Goal: Information Seeking & Learning: Check status

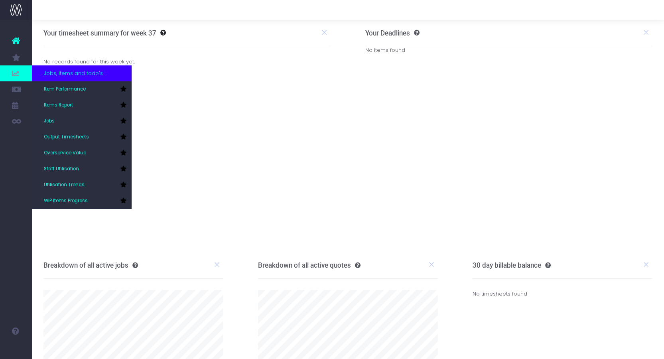
click at [22, 67] on span at bounding box center [16, 73] width 32 height 16
click at [90, 108] on link "Items Report" at bounding box center [82, 105] width 100 height 16
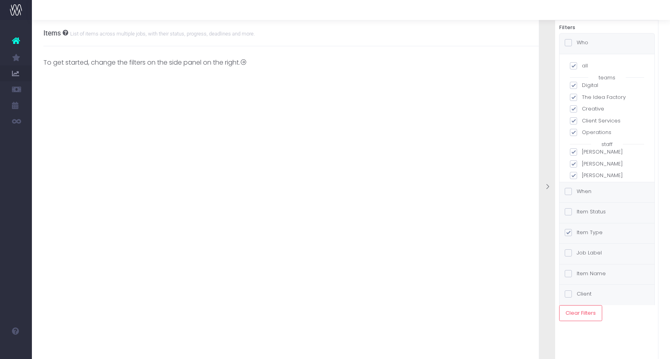
click at [115, 168] on div "Items List of items across multiple jobs, with their status, progress, deadline…" at bounding box center [351, 189] width 638 height 339
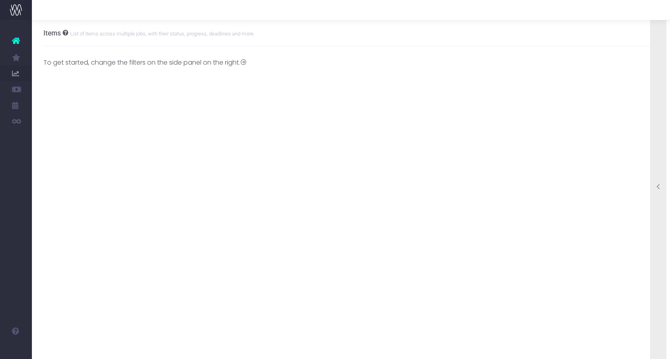
click at [663, 50] on div at bounding box center [659, 187] width 16 height 358
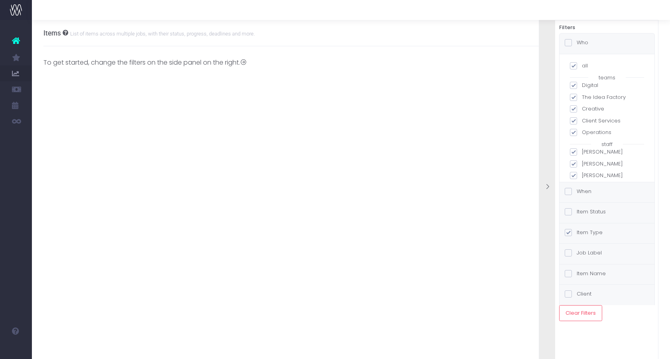
click at [588, 65] on label "all" at bounding box center [607, 66] width 74 height 8
click at [587, 65] on input "all" at bounding box center [584, 64] width 5 height 5
checkbox input "false"
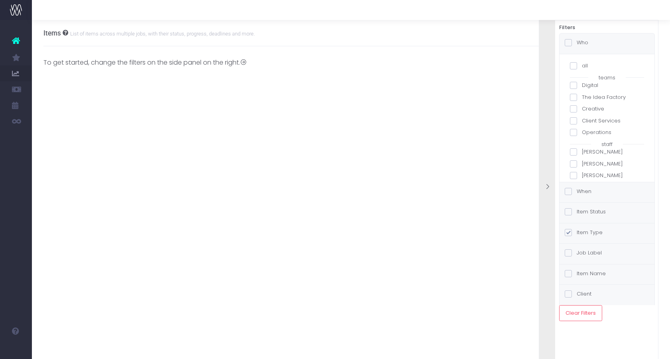
checkbox input "false"
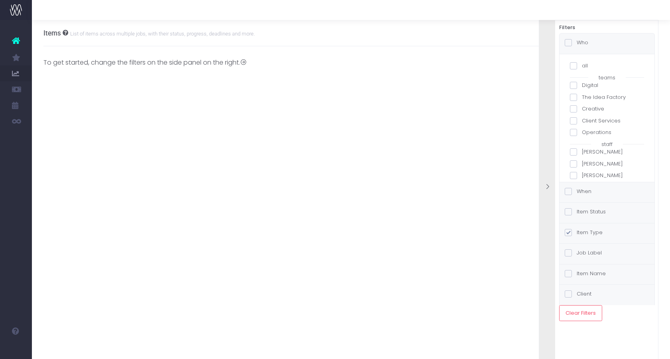
checkbox input "false"
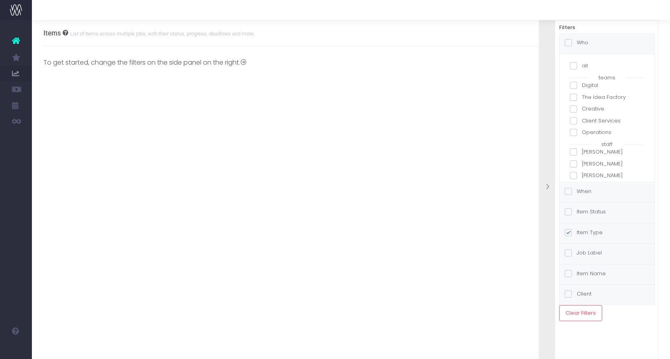
checkbox input "false"
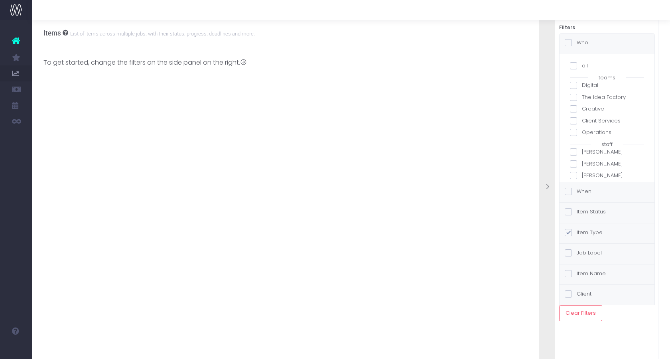
checkbox input "false"
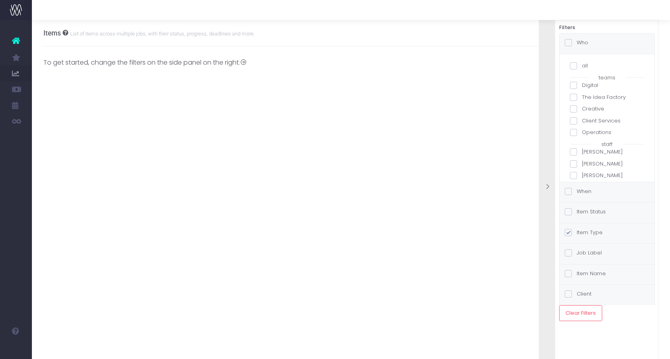
checkbox input "false"
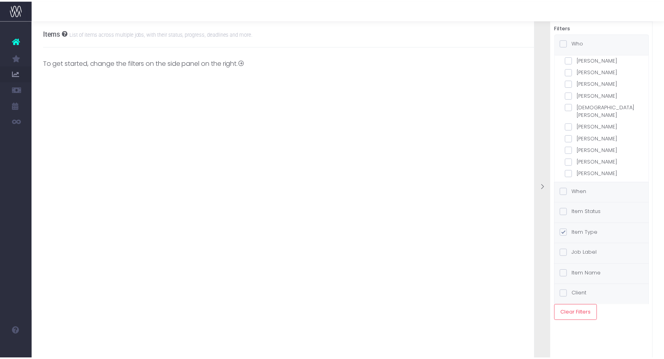
scroll to position [120, 0]
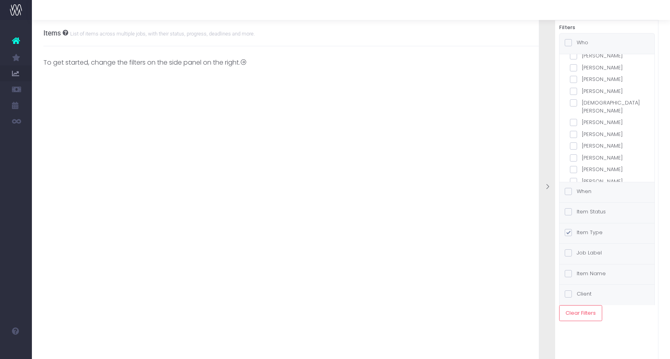
click at [574, 90] on span at bounding box center [573, 91] width 7 height 7
click at [582, 90] on input "Brittany Barry" at bounding box center [584, 89] width 5 height 5
checkbox input "true"
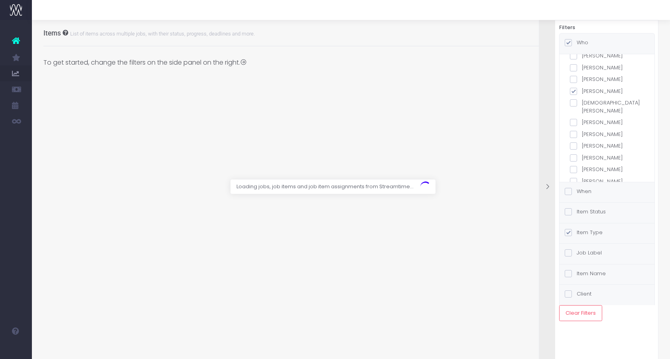
click at [531, 103] on div at bounding box center [335, 179] width 670 height 359
click at [552, 110] on div at bounding box center [547, 187] width 16 height 358
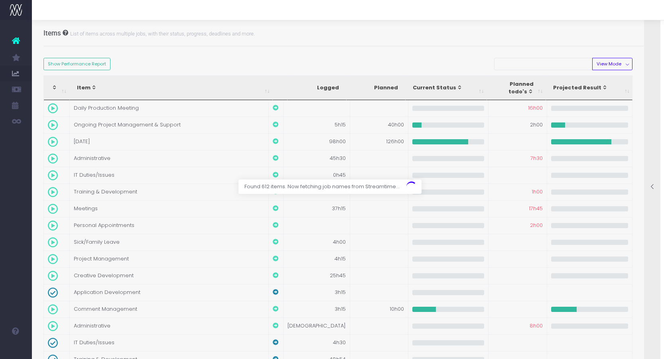
click at [614, 63] on div at bounding box center [332, 179] width 664 height 359
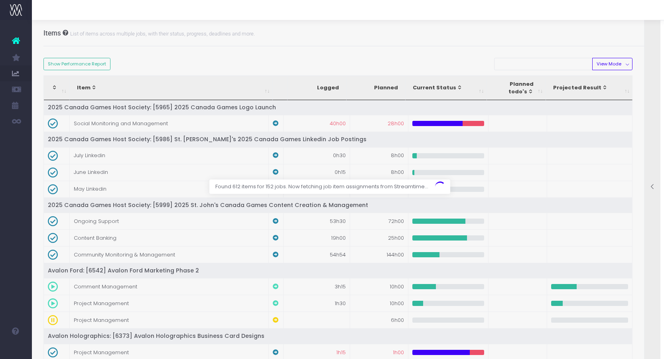
click at [627, 63] on div at bounding box center [332, 179] width 664 height 359
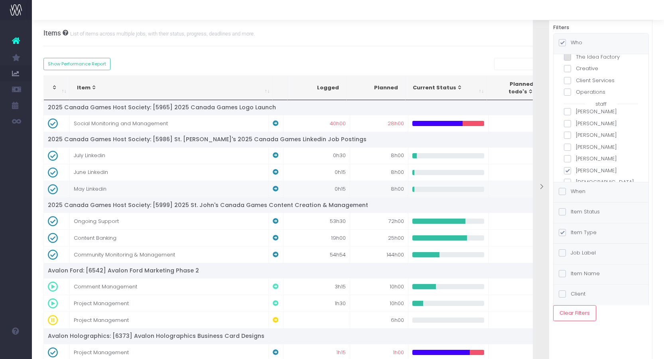
scroll to position [40, 0]
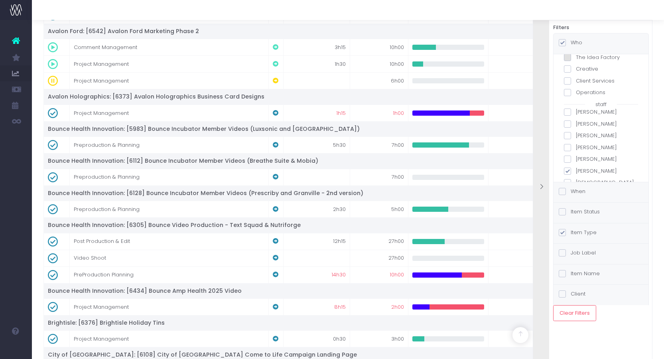
click at [539, 182] on div at bounding box center [541, 187] width 16 height 358
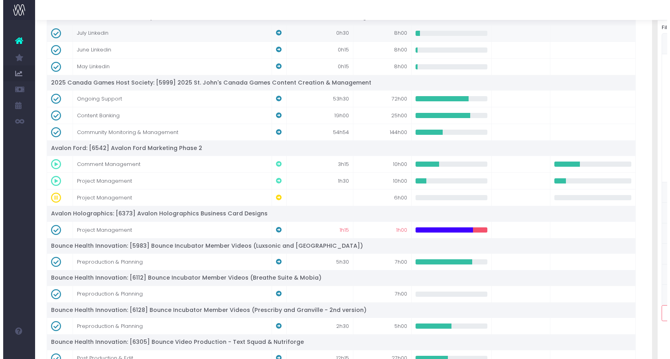
scroll to position [0, 0]
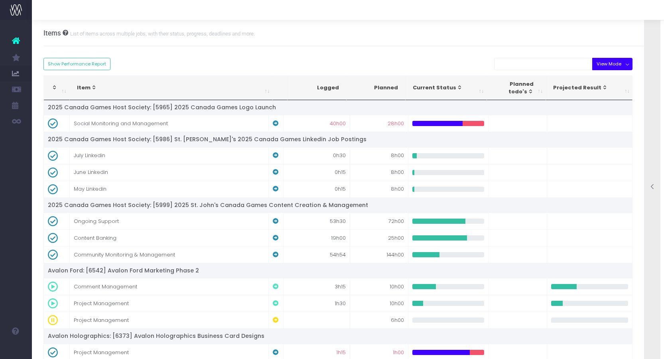
drag, startPoint x: 622, startPoint y: 65, endPoint x: 619, endPoint y: 79, distance: 14.2
click at [627, 61] on button "View Mode" at bounding box center [612, 64] width 40 height 12
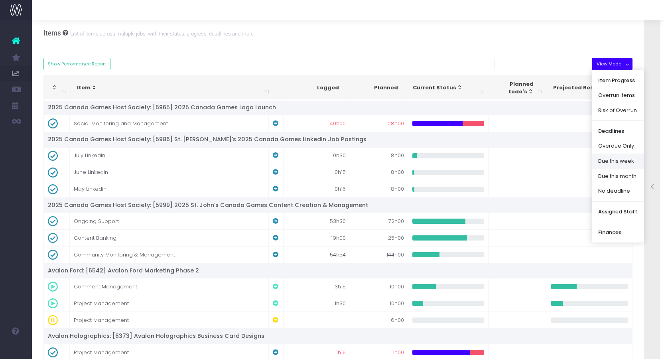
click at [625, 158] on link "Due this week" at bounding box center [618, 161] width 52 height 15
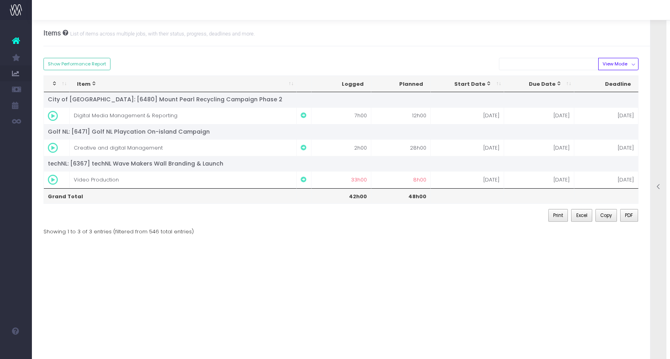
click at [272, 291] on div "Items List of items across multiple jobs, with their status, progress, deadline…" at bounding box center [351, 189] width 638 height 339
click at [658, 107] on div at bounding box center [659, 187] width 16 height 358
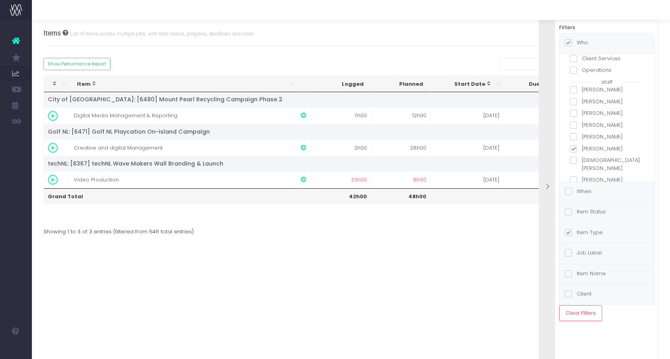
scroll to position [80, 0]
click at [575, 131] on span at bounding box center [573, 131] width 7 height 7
click at [582, 131] on input "Brittany Barry" at bounding box center [584, 129] width 5 height 5
checkbox input "false"
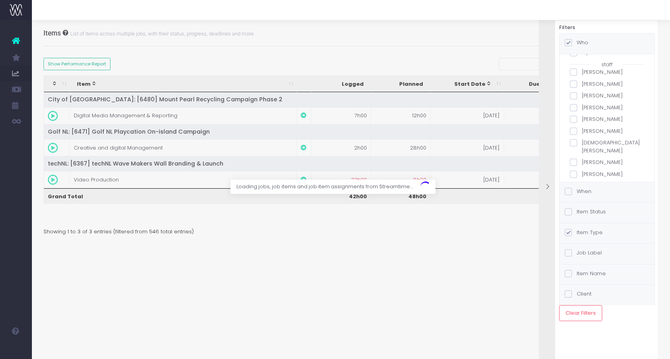
click at [578, 72] on label "Adam Puddicombe" at bounding box center [607, 72] width 74 height 8
click at [582, 72] on input "Adam Puddicombe" at bounding box center [584, 70] width 5 height 5
checkbox input "true"
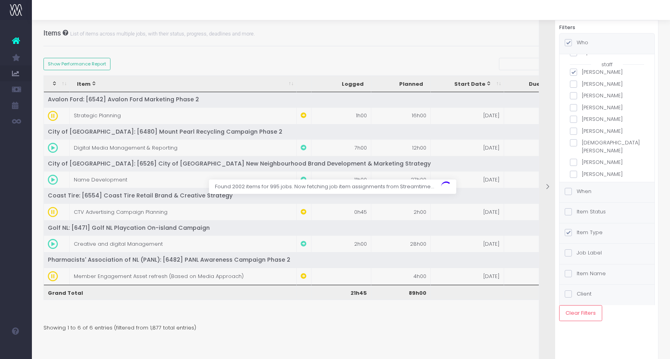
click at [546, 73] on div at bounding box center [547, 187] width 16 height 358
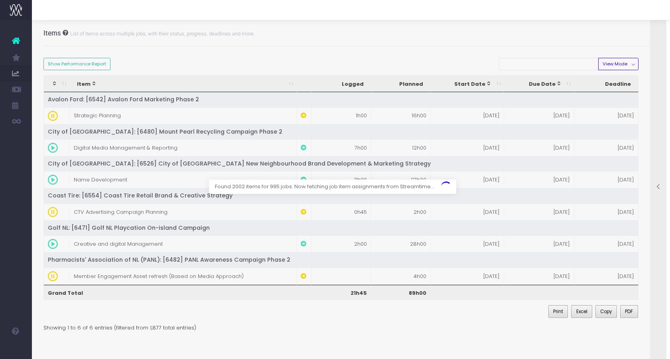
click at [622, 63] on div at bounding box center [335, 179] width 670 height 359
click at [632, 63] on div at bounding box center [335, 179] width 670 height 359
click at [651, 70] on body "Oh my... this is bad. wayahead wasn't able to load this page. Please contact su…" at bounding box center [335, 179] width 670 height 359
click at [655, 73] on div at bounding box center [659, 187] width 16 height 358
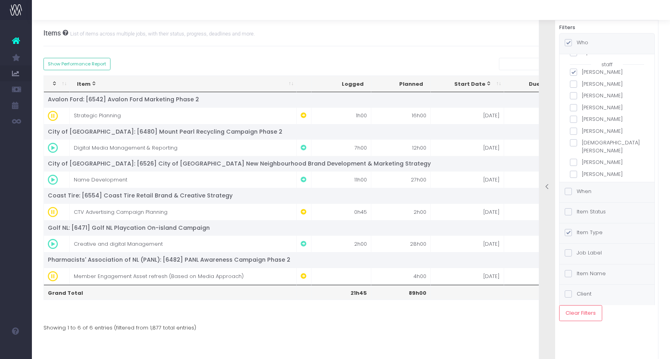
scroll to position [0, 0]
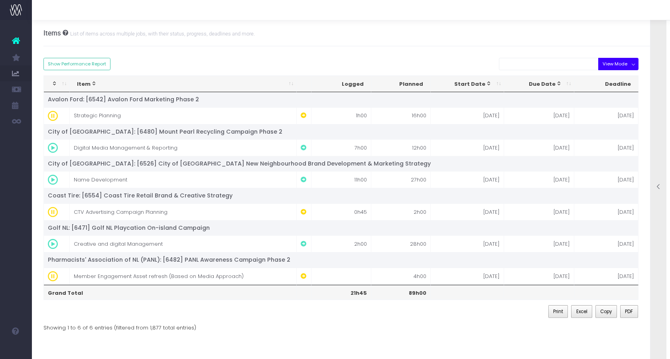
click at [626, 63] on button "View Mode" at bounding box center [618, 64] width 40 height 12
click at [611, 159] on link "Due this week" at bounding box center [624, 161] width 52 height 15
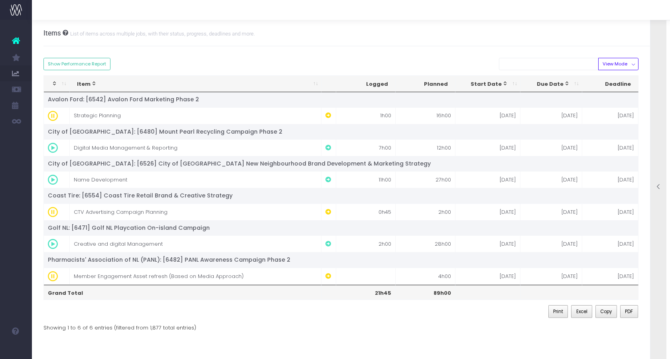
click at [653, 85] on div at bounding box center [659, 187] width 16 height 358
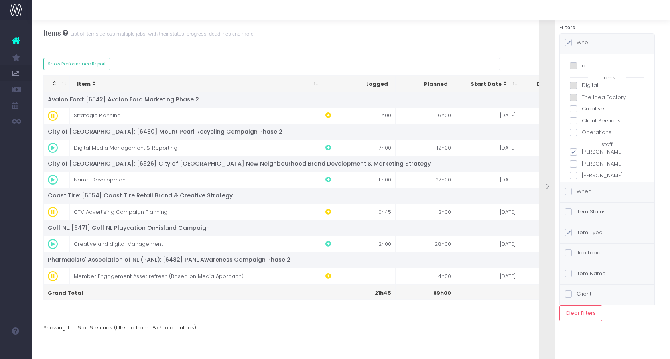
click at [582, 191] on label "When" at bounding box center [578, 192] width 27 height 8
click at [582, 191] on input "When" at bounding box center [579, 190] width 5 height 5
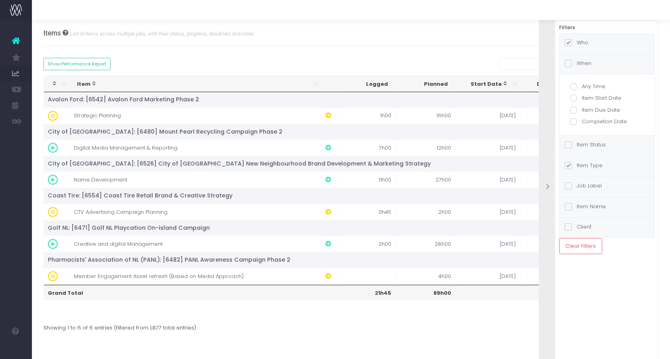
click at [576, 108] on span at bounding box center [573, 110] width 7 height 7
click at [582, 108] on input "Item Due Date" at bounding box center [584, 108] width 5 height 5
radio input "true"
checkbox input "true"
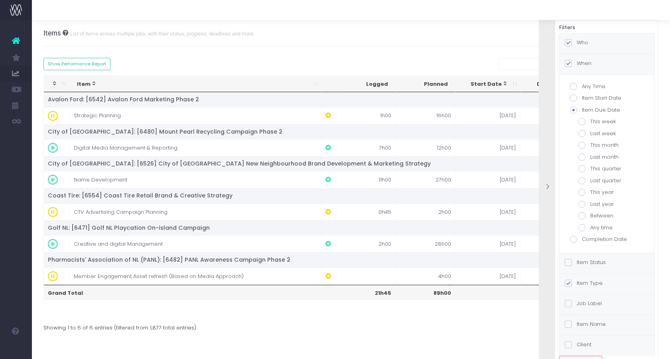
click at [584, 125] on label "This week" at bounding box center [606, 122] width 57 height 8
click at [590, 123] on input "This week" at bounding box center [592, 120] width 5 height 5
radio input "true"
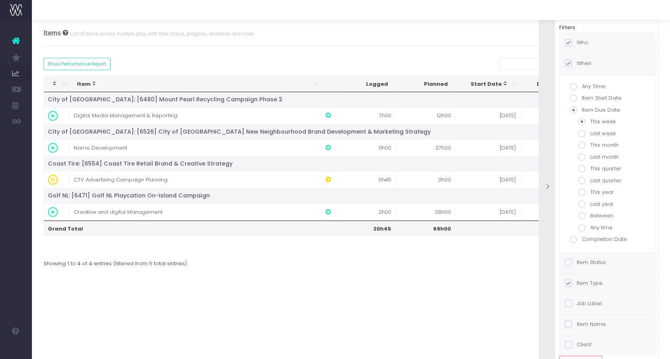
click at [551, 109] on div at bounding box center [547, 187] width 16 height 358
click at [471, 53] on div "To get started, change the filters on the side panel on the right. Staff Name T…" at bounding box center [351, 162] width 616 height 233
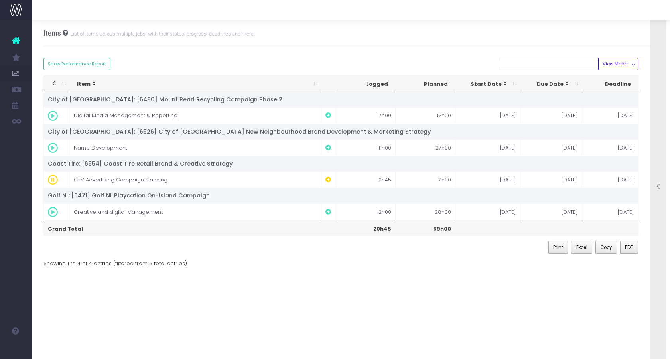
click at [654, 85] on div at bounding box center [659, 187] width 16 height 358
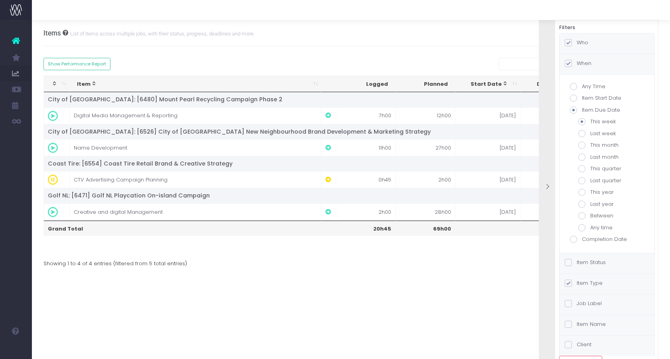
click at [592, 44] on div "Who" at bounding box center [607, 44] width 95 height 20
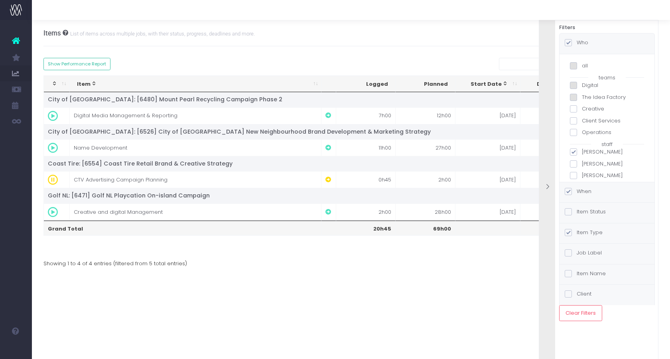
scroll to position [40, 0]
click at [588, 113] on label "Adam Puddicombe" at bounding box center [607, 112] width 74 height 8
click at [587, 113] on input "Adam Puddicombe" at bounding box center [584, 110] width 5 height 5
checkbox input "false"
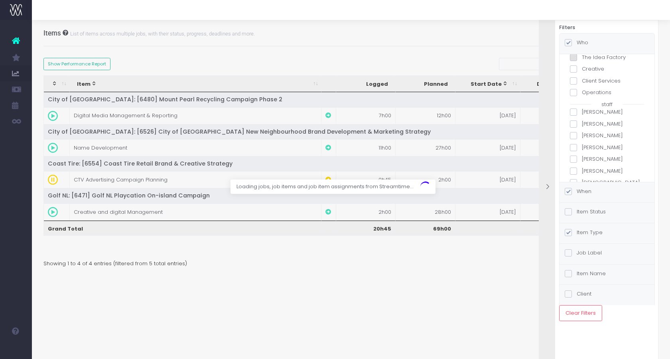
click at [590, 121] on label "Alexandra Clarke" at bounding box center [607, 124] width 74 height 8
click at [587, 121] on input "Alexandra Clarke" at bounding box center [584, 122] width 5 height 5
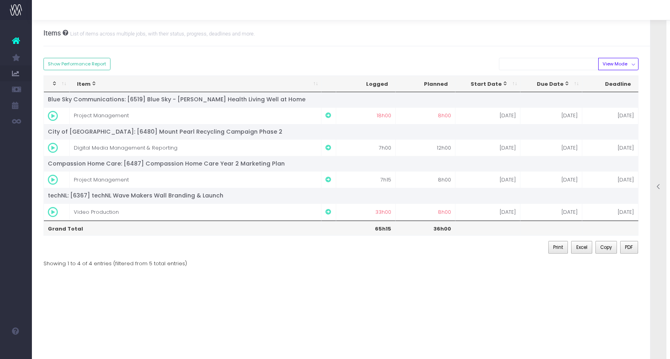
click at [653, 67] on div at bounding box center [659, 187] width 16 height 358
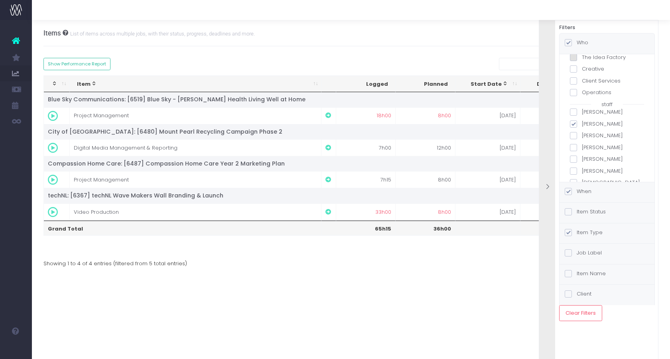
click at [580, 124] on label "Alexandra Clarke" at bounding box center [607, 124] width 74 height 8
click at [582, 124] on input "Alexandra Clarke" at bounding box center [584, 122] width 5 height 5
checkbox input "false"
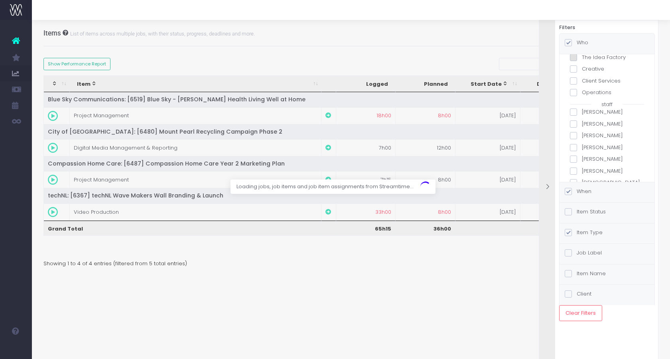
click at [579, 134] on label "Anna Bullock" at bounding box center [607, 136] width 74 height 8
click at [582, 134] on input "Anna Bullock" at bounding box center [584, 134] width 5 height 5
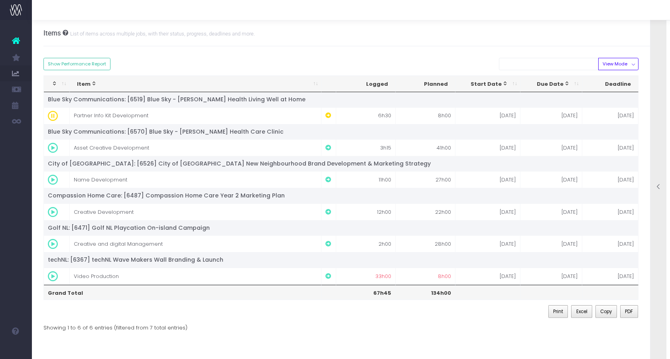
click at [660, 134] on div at bounding box center [659, 187] width 16 height 358
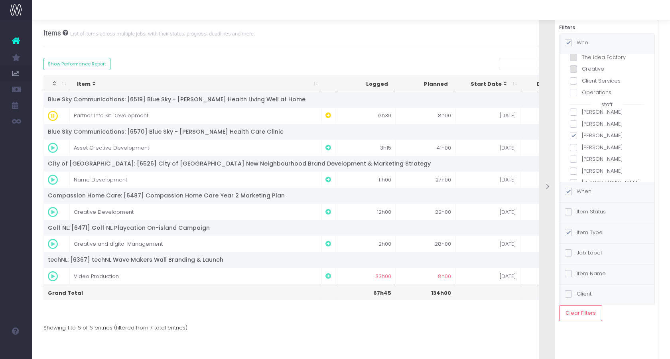
click at [585, 132] on label "Anna Bullock" at bounding box center [607, 136] width 74 height 8
click at [585, 132] on input "Anna Bullock" at bounding box center [584, 134] width 5 height 5
checkbox input "false"
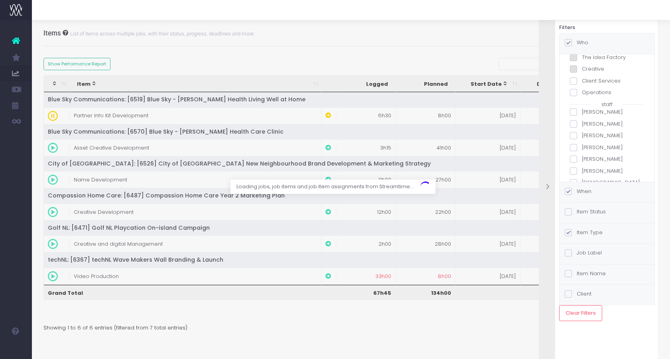
click at [592, 148] on label "Brad Pretty" at bounding box center [607, 148] width 74 height 8
click at [587, 148] on input "Brad Pretty" at bounding box center [584, 146] width 5 height 5
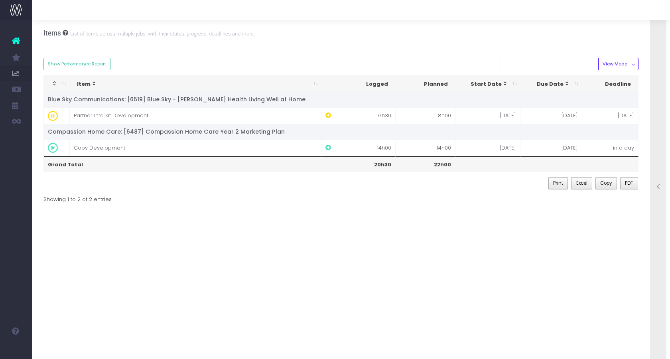
click at [666, 141] on div at bounding box center [659, 187] width 16 height 358
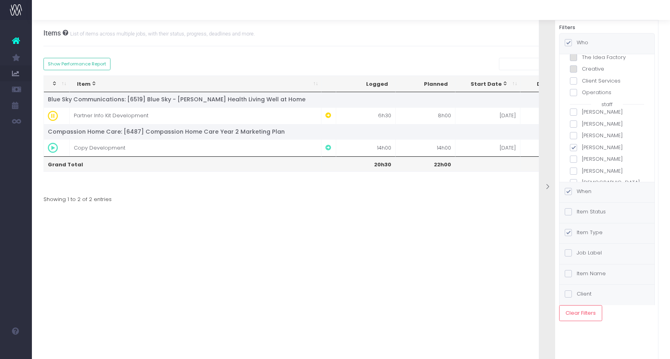
click at [596, 146] on label "Brad Pretty" at bounding box center [607, 148] width 74 height 8
click at [587, 146] on input "Brad Pretty" at bounding box center [584, 146] width 5 height 5
checkbox input "false"
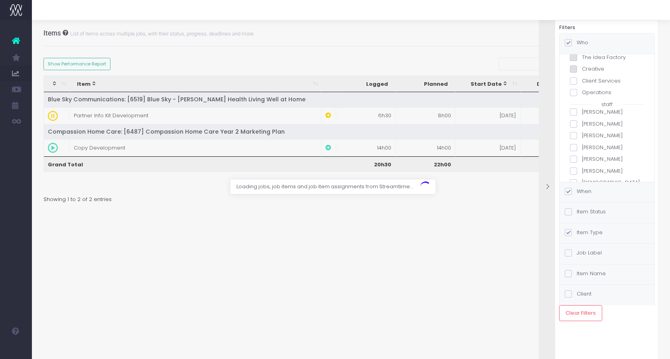
click at [586, 163] on label "Brianna Young" at bounding box center [607, 159] width 74 height 8
click at [586, 160] on input "Brianna Young" at bounding box center [584, 157] width 5 height 5
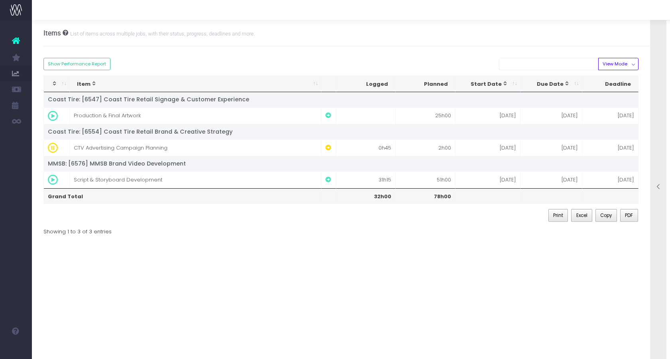
click at [659, 107] on div at bounding box center [659, 187] width 16 height 358
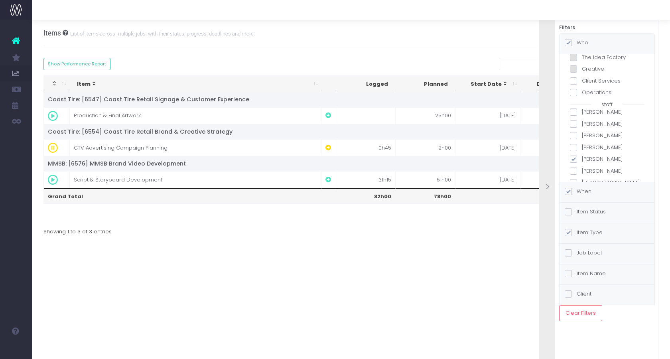
click at [586, 162] on label "Brianna Young" at bounding box center [607, 159] width 74 height 8
click at [586, 160] on input "Brianna Young" at bounding box center [584, 157] width 5 height 5
checkbox input "false"
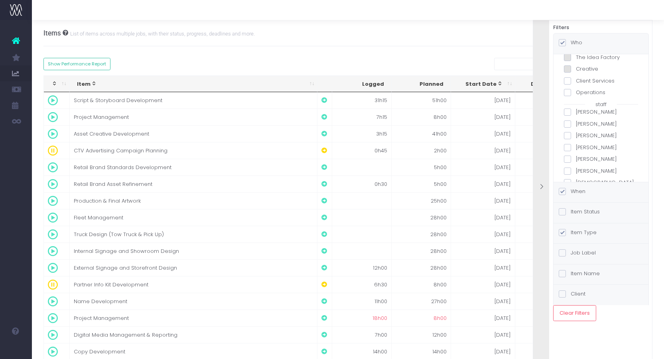
click at [588, 171] on label "Brittany Barry" at bounding box center [601, 171] width 74 height 8
click at [581, 171] on input "Brittany Barry" at bounding box center [578, 169] width 5 height 5
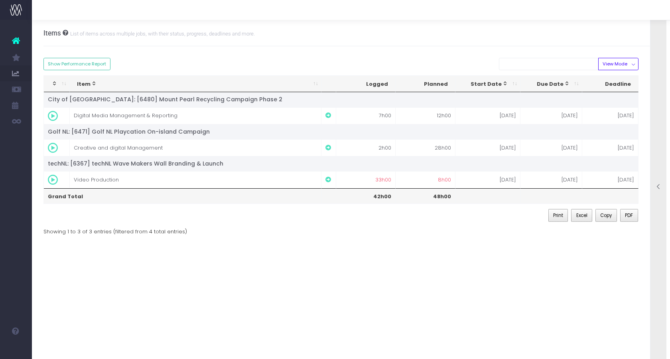
click at [662, 147] on div at bounding box center [659, 187] width 16 height 358
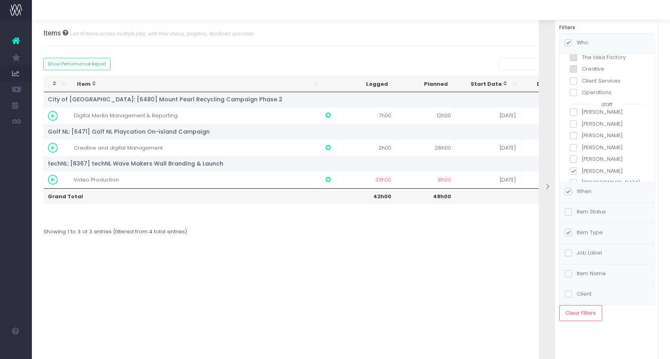
click at [581, 172] on label "Brittany Barry" at bounding box center [607, 171] width 74 height 8
click at [582, 172] on input "Brittany Barry" at bounding box center [584, 169] width 5 height 5
checkbox input "false"
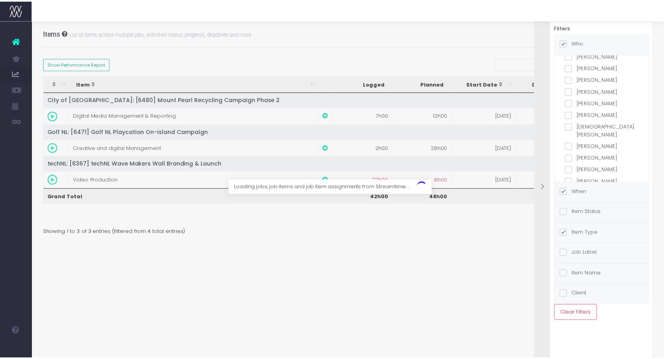
scroll to position [120, 0]
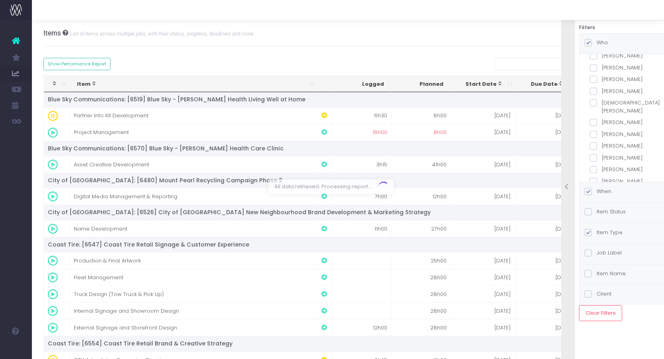
click at [591, 100] on div "all teams Digital The Idea Factory Creative Client Services Operations staff Ad…" at bounding box center [627, 118] width 95 height 128
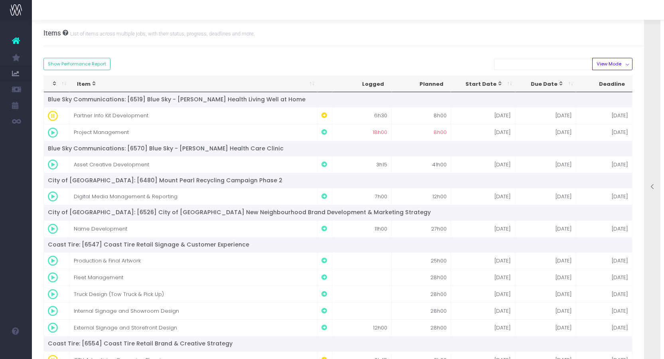
click at [652, 109] on div at bounding box center [653, 187] width 16 height 358
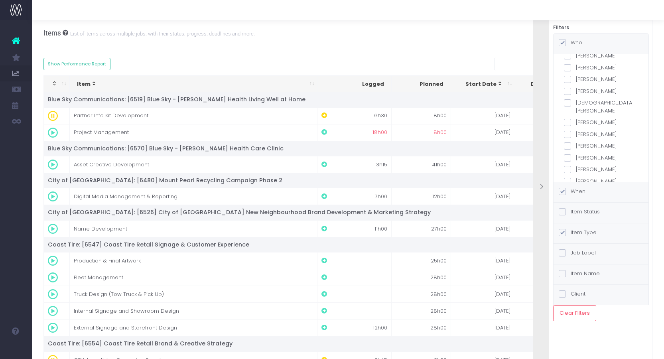
click at [589, 106] on label "Christian Sorrell" at bounding box center [601, 107] width 74 height 16
click at [581, 104] on input "Christian Sorrell" at bounding box center [578, 101] width 5 height 5
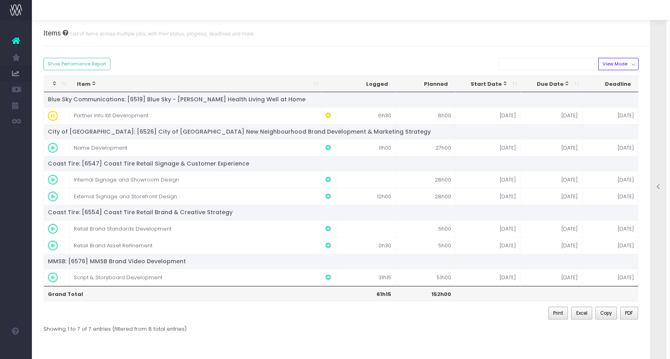
click at [660, 144] on div at bounding box center [659, 187] width 16 height 358
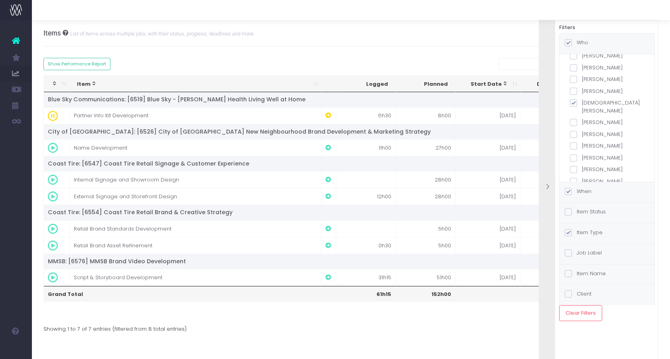
click at [597, 103] on label "Christian Sorrell" at bounding box center [607, 107] width 74 height 16
click at [587, 103] on input "Christian Sorrell" at bounding box center [584, 101] width 5 height 5
checkbox input "false"
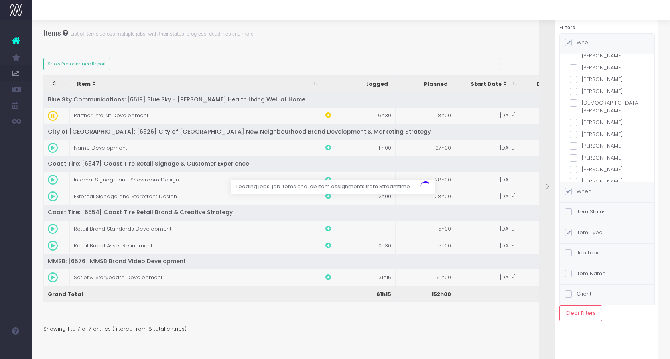
click at [595, 118] on label "Ed Roche" at bounding box center [607, 122] width 74 height 8
click at [587, 118] on input "Ed Roche" at bounding box center [584, 120] width 5 height 5
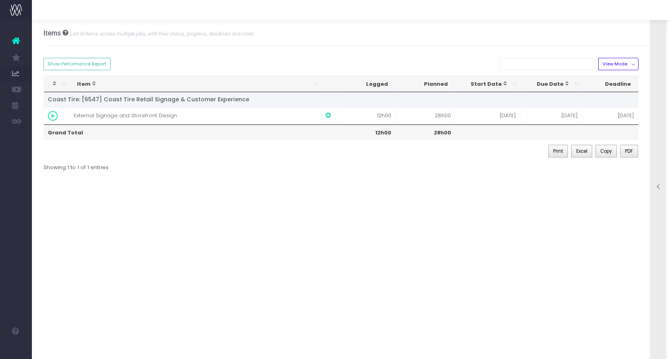
click at [656, 132] on div at bounding box center [659, 187] width 16 height 358
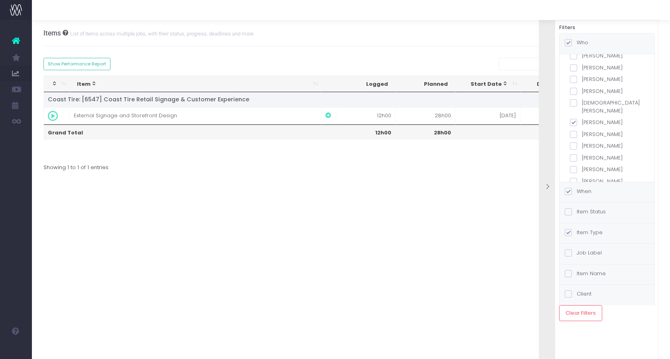
click at [590, 118] on label "Ed Roche" at bounding box center [607, 122] width 74 height 8
click at [587, 118] on input "Ed Roche" at bounding box center [584, 120] width 5 height 5
checkbox input "false"
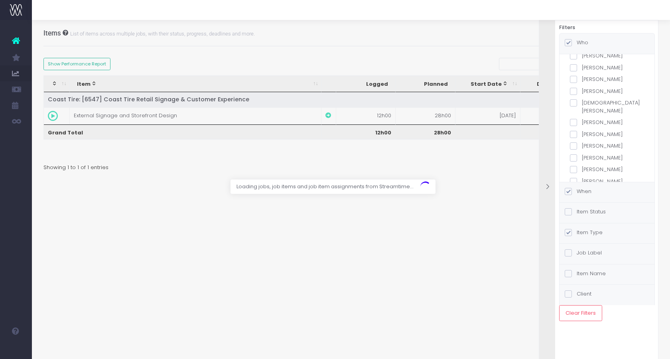
click at [591, 130] on label "Emma Patterson" at bounding box center [607, 134] width 74 height 8
click at [587, 130] on input "Emma Patterson" at bounding box center [584, 132] width 5 height 5
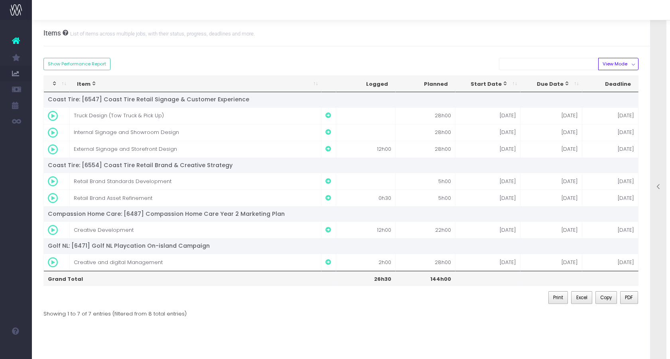
click at [655, 93] on div at bounding box center [659, 187] width 16 height 358
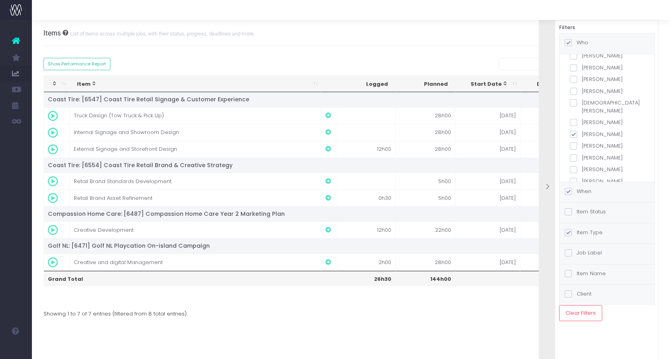
click at [600, 130] on label "Emma Patterson" at bounding box center [607, 134] width 74 height 8
click at [587, 130] on input "Emma Patterson" at bounding box center [584, 132] width 5 height 5
checkbox input "false"
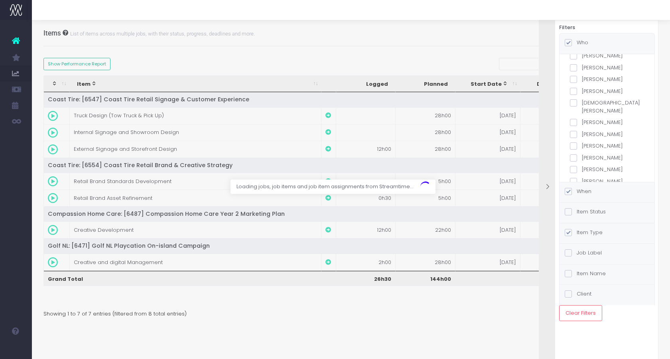
click at [599, 142] on label "Greg Merner" at bounding box center [607, 146] width 74 height 8
click at [587, 142] on input "Greg Merner" at bounding box center [584, 144] width 5 height 5
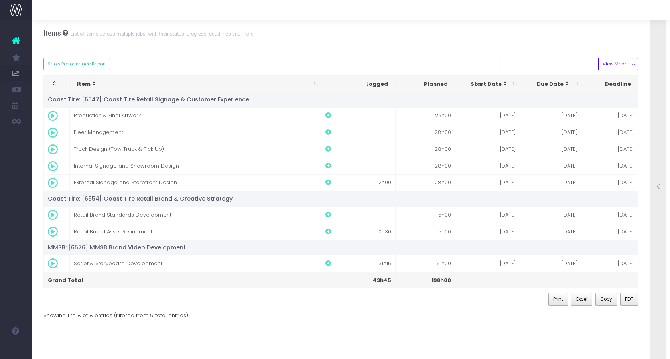
click at [661, 126] on div at bounding box center [659, 187] width 16 height 358
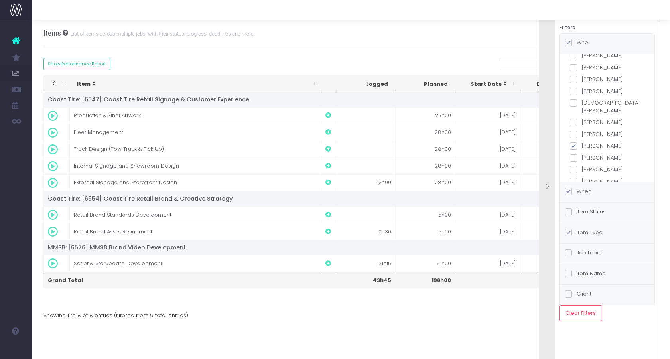
click at [586, 142] on label "Greg Merner" at bounding box center [607, 146] width 74 height 8
click at [586, 142] on input "Greg Merner" at bounding box center [584, 144] width 5 height 5
checkbox input "false"
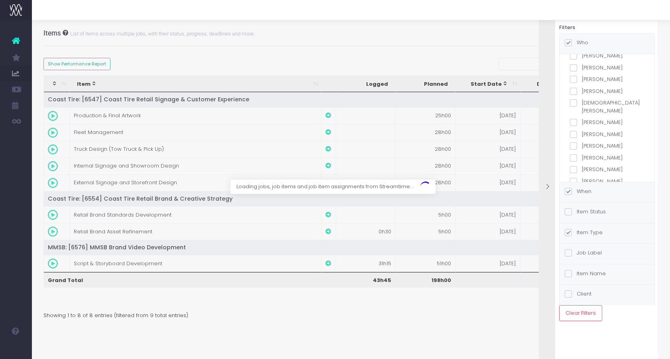
click at [596, 154] on label "Hersh Srivastava" at bounding box center [607, 158] width 74 height 8
click at [587, 154] on input "Hersh Srivastava" at bounding box center [584, 156] width 5 height 5
checkbox input "true"
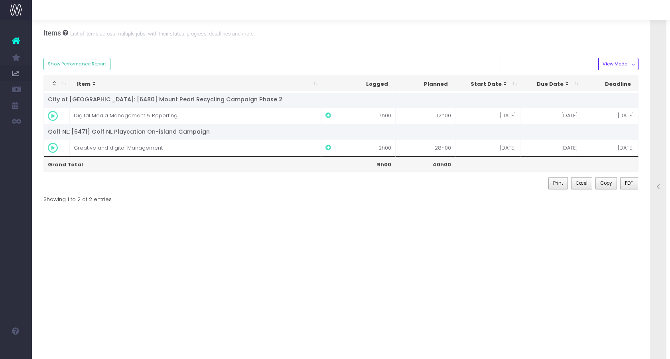
click at [660, 118] on div at bounding box center [659, 187] width 16 height 358
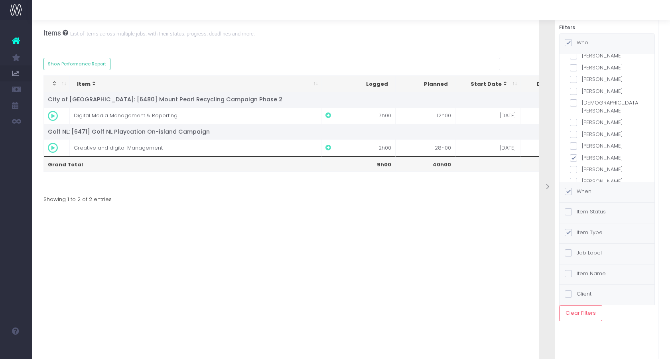
click at [598, 142] on label "Greg Merner" at bounding box center [607, 146] width 74 height 8
click at [587, 142] on input "Greg Merner" at bounding box center [584, 144] width 5 height 5
checkbox input "true"
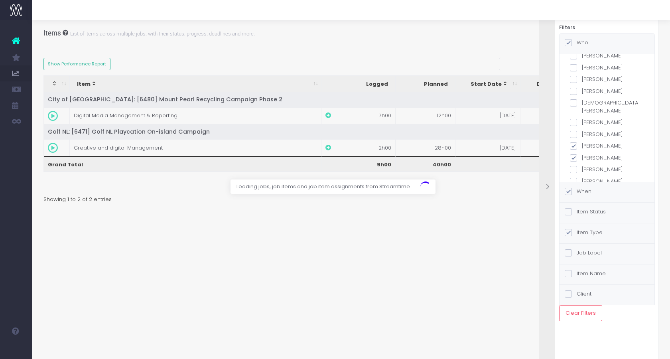
click at [590, 145] on div "all teams Digital The Idea Factory Creative Client Services Operations staff Ad…" at bounding box center [607, 99] width 74 height 314
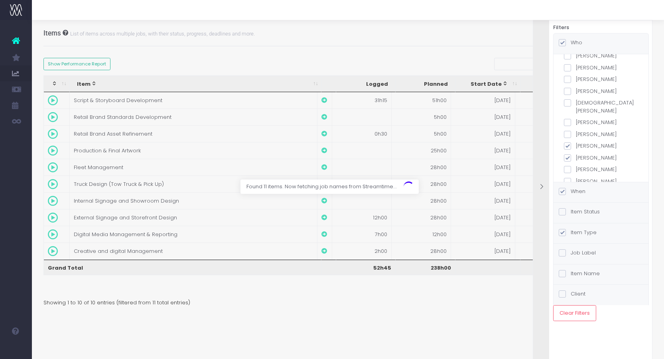
click at [587, 154] on label "Hersh Srivastava" at bounding box center [601, 158] width 74 height 8
click at [581, 154] on input "Hersh Srivastava" at bounding box center [578, 156] width 5 height 5
checkbox input "false"
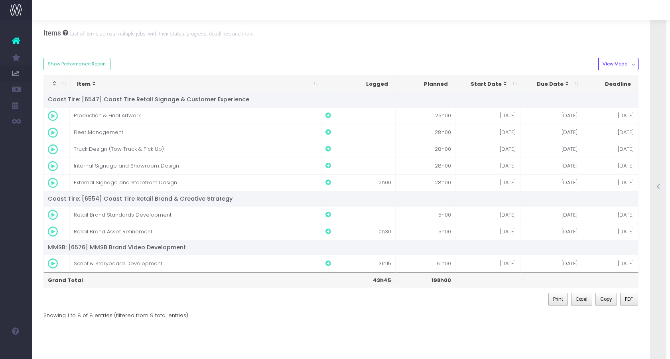
click at [659, 108] on div at bounding box center [659, 187] width 16 height 358
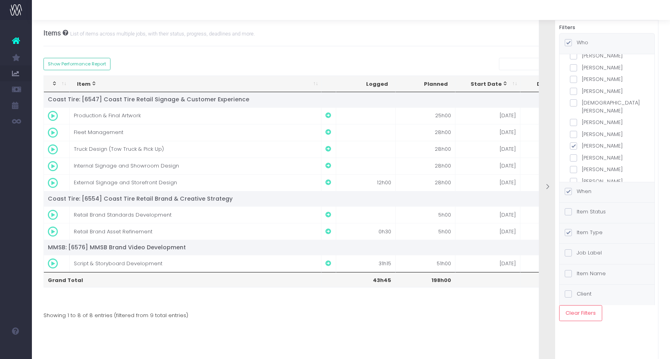
click at [601, 142] on label "Greg Merner" at bounding box center [607, 146] width 74 height 8
click at [587, 142] on input "Greg Merner" at bounding box center [584, 144] width 5 height 5
checkbox input "false"
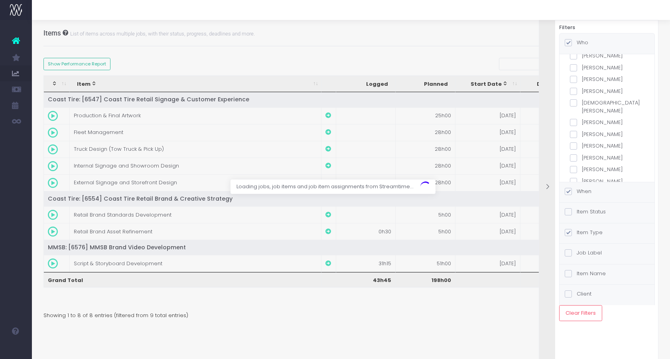
click at [595, 166] on label "Joe Tanner" at bounding box center [607, 170] width 74 height 8
click at [587, 166] on input "Joe Tanner" at bounding box center [584, 168] width 5 height 5
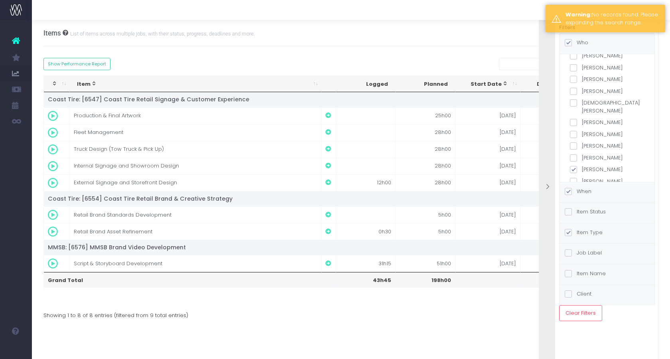
click at [598, 166] on label "Joe Tanner" at bounding box center [607, 170] width 74 height 8
click at [587, 166] on input "Joe Tanner" at bounding box center [584, 168] width 5 height 5
checkbox input "false"
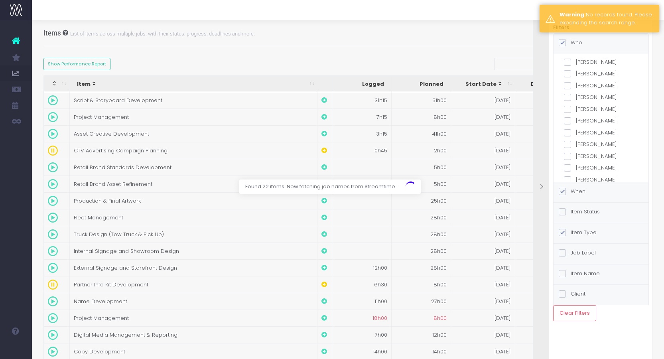
scroll to position [195, 0]
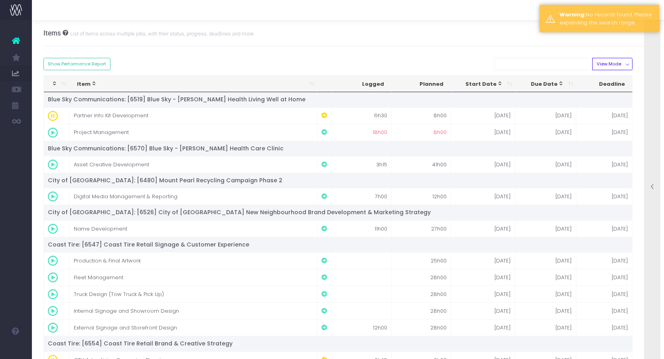
click at [647, 111] on div at bounding box center [653, 187] width 16 height 358
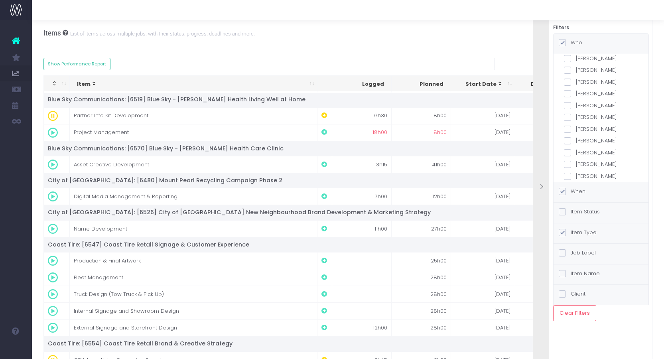
click at [590, 113] on label "Pat Dunn" at bounding box center [601, 117] width 74 height 8
click at [581, 113] on input "Pat Dunn" at bounding box center [578, 115] width 5 height 5
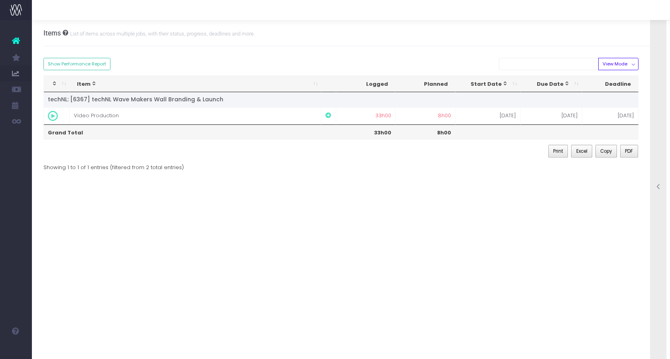
click at [662, 109] on div at bounding box center [659, 187] width 16 height 358
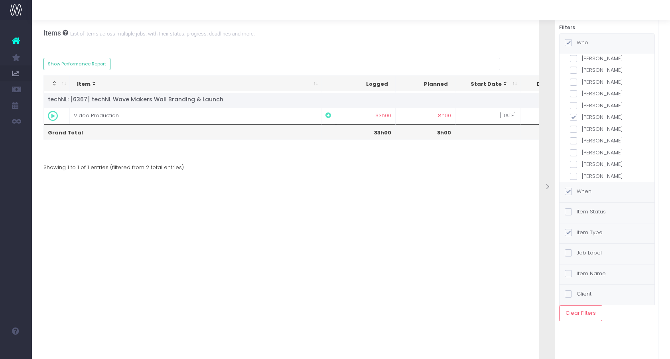
click at [605, 113] on label "Pat Dunn" at bounding box center [607, 117] width 74 height 8
click at [587, 113] on input "Pat Dunn" at bounding box center [584, 115] width 5 height 5
checkbox input "false"
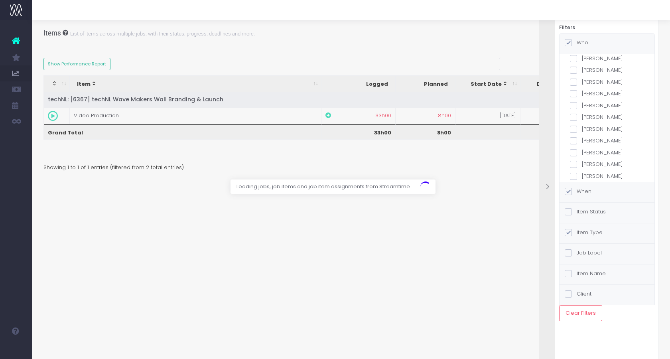
click at [602, 125] on label "Ruby Carolan" at bounding box center [607, 129] width 74 height 8
click at [587, 125] on input "Ruby Carolan" at bounding box center [584, 127] width 5 height 5
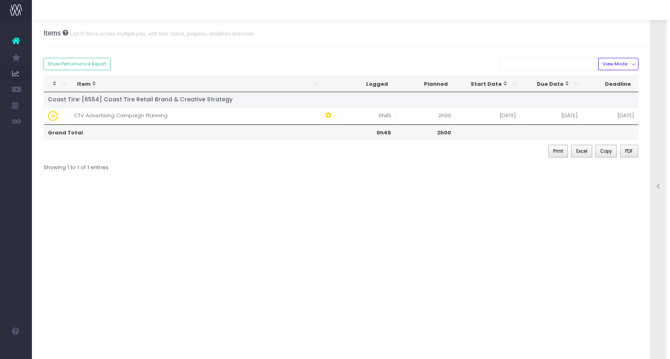
click at [657, 127] on div at bounding box center [659, 187] width 16 height 358
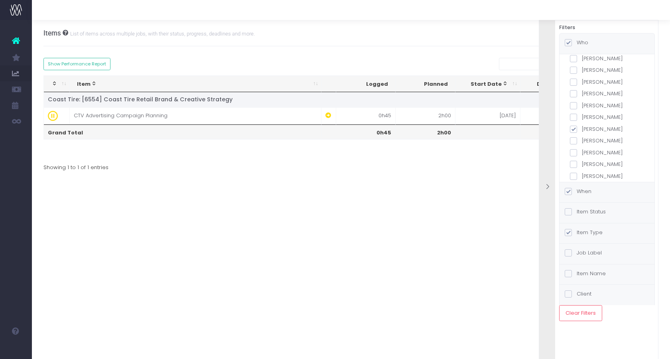
click at [603, 125] on label "Ruby Carolan" at bounding box center [607, 129] width 74 height 8
click at [587, 125] on input "Ruby Carolan" at bounding box center [584, 127] width 5 height 5
checkbox input "false"
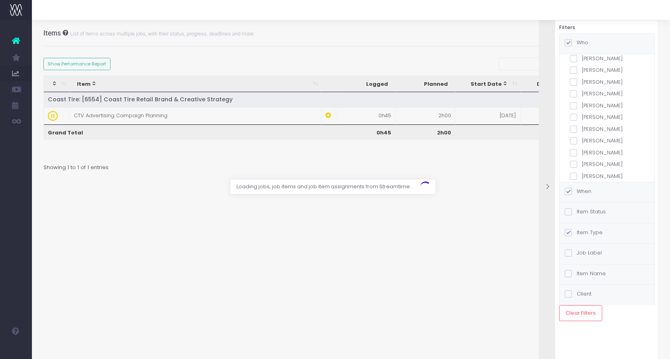
click at [602, 137] on label "Scott Shannahan" at bounding box center [607, 141] width 74 height 8
click at [587, 137] on input "Scott Shannahan" at bounding box center [584, 139] width 5 height 5
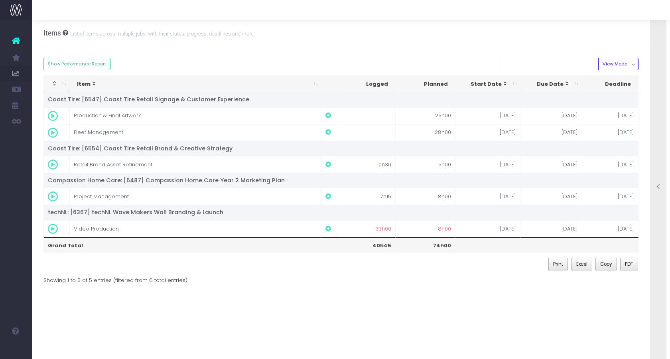
click at [656, 124] on div at bounding box center [659, 187] width 16 height 358
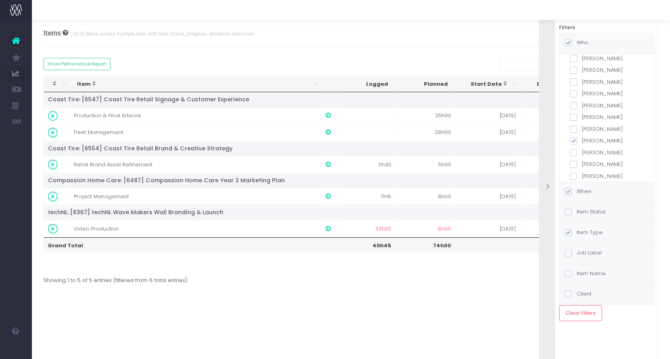
click at [600, 137] on label "Scott Shannahan" at bounding box center [607, 141] width 74 height 8
click at [587, 137] on input "Scott Shannahan" at bounding box center [584, 139] width 5 height 5
checkbox input "false"
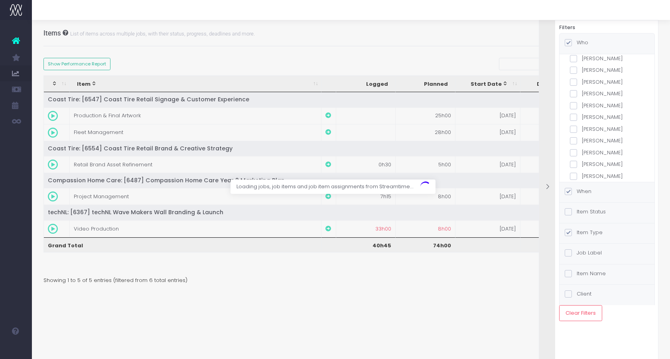
click at [595, 149] on label "Sean Cadigan" at bounding box center [607, 153] width 74 height 8
click at [587, 149] on input "Sean Cadigan" at bounding box center [584, 151] width 5 height 5
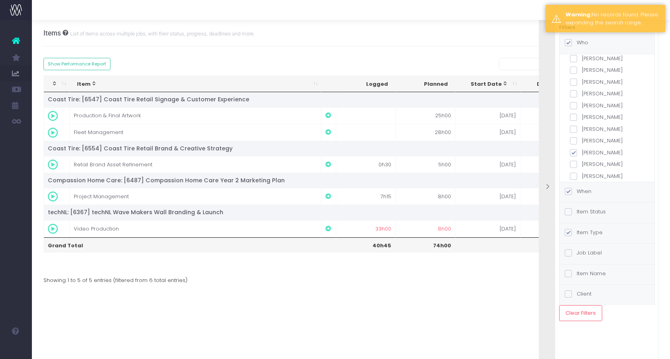
click at [606, 149] on label "Sean Cadigan" at bounding box center [607, 153] width 74 height 8
click at [587, 149] on input "Sean Cadigan" at bounding box center [584, 151] width 5 height 5
checkbox input "false"
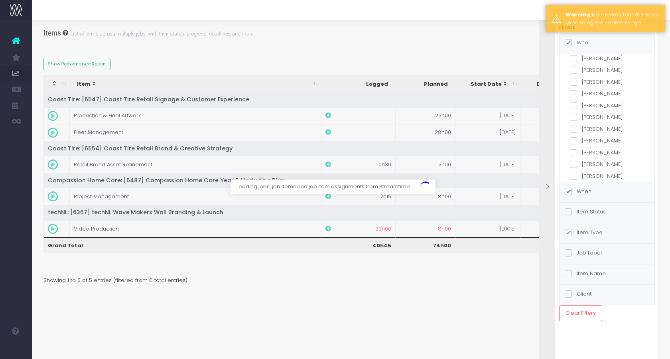
click at [606, 160] on label "Steve Penney" at bounding box center [607, 164] width 74 height 8
click at [587, 160] on input "Steve Penney" at bounding box center [584, 162] width 5 height 5
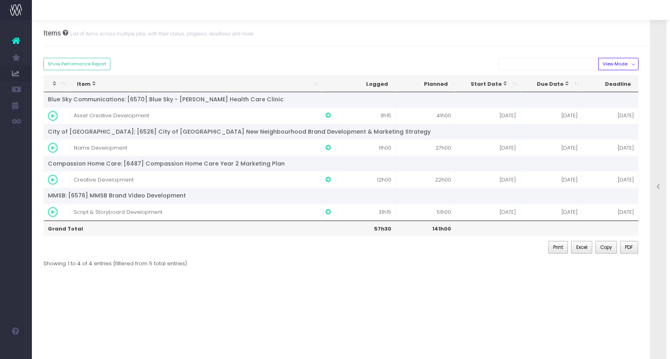
click at [663, 148] on div at bounding box center [659, 187] width 16 height 358
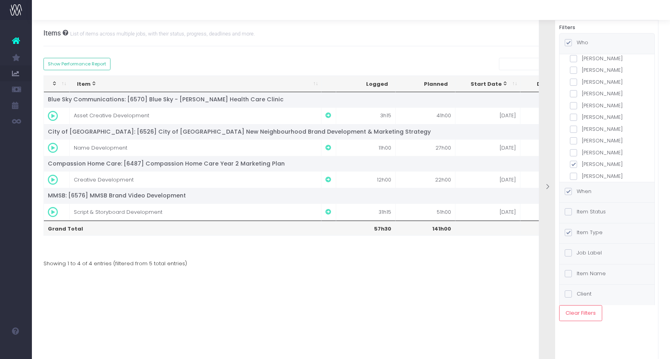
click at [607, 160] on label "Steve Penney" at bounding box center [607, 164] width 74 height 8
click at [587, 160] on input "Steve Penney" at bounding box center [584, 162] width 5 height 5
checkbox input "false"
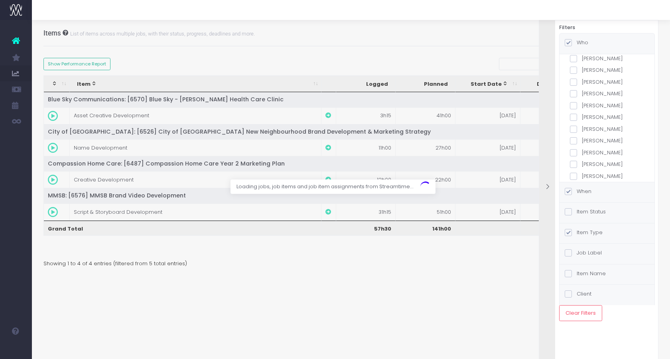
click at [601, 172] on label "Valerie Donnan" at bounding box center [607, 176] width 74 height 8
click at [587, 172] on input "Valerie Donnan" at bounding box center [584, 174] width 5 height 5
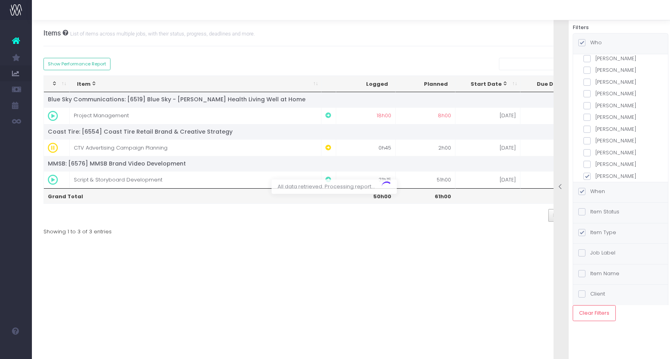
click at [599, 166] on body "Oh my... this is bad. wayahead wasn't able to load this page. Please contact su…" at bounding box center [335, 179] width 670 height 359
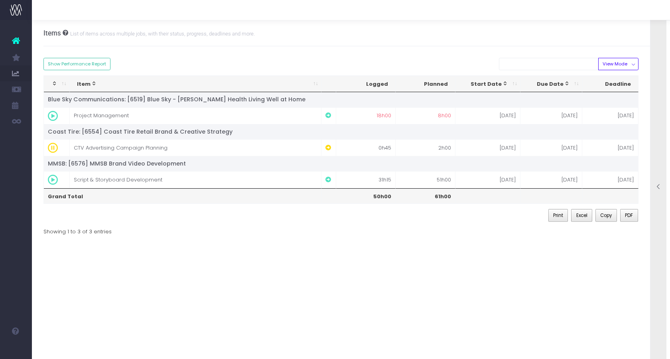
click at [652, 148] on div at bounding box center [659, 187] width 16 height 358
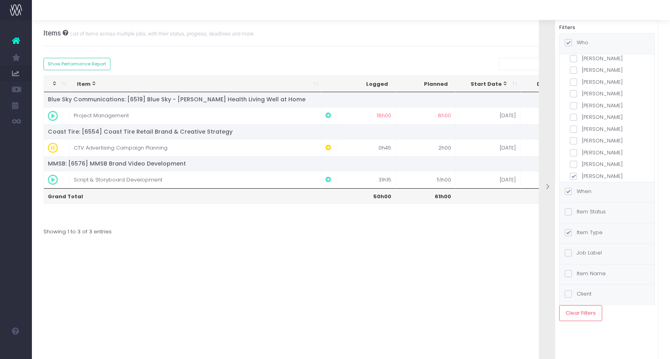
click at [592, 163] on div "all teams Digital The Idea Factory Creative Client Services Operations staff Ad…" at bounding box center [607, 23] width 74 height 314
click at [590, 172] on label "Valerie Donnan" at bounding box center [607, 176] width 74 height 8
click at [587, 172] on input "Valerie Donnan" at bounding box center [584, 174] width 5 height 5
checkbox input "false"
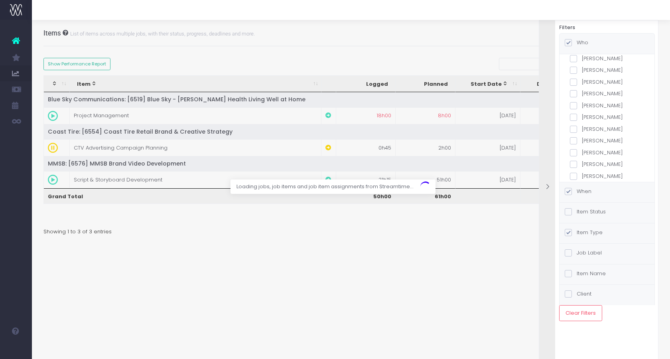
click at [596, 137] on label "Scott Shannahan" at bounding box center [607, 141] width 74 height 8
click at [587, 137] on input "Scott Shannahan" at bounding box center [584, 139] width 5 height 5
checkbox input "true"
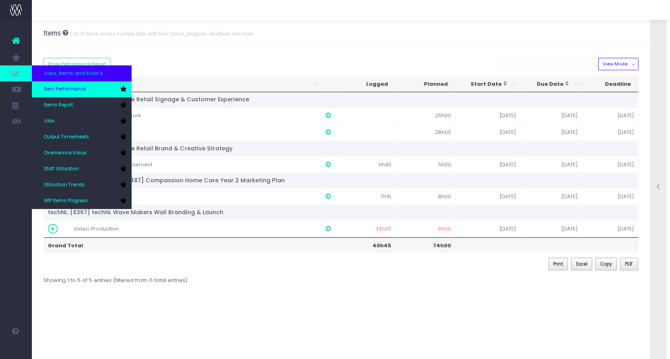
click at [73, 89] on span "Item Performance" at bounding box center [65, 89] width 42 height 7
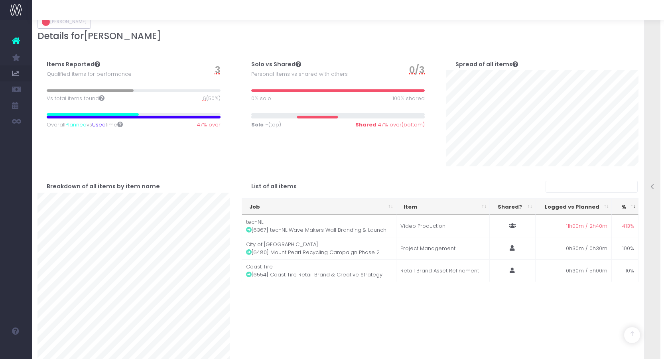
scroll to position [120, 0]
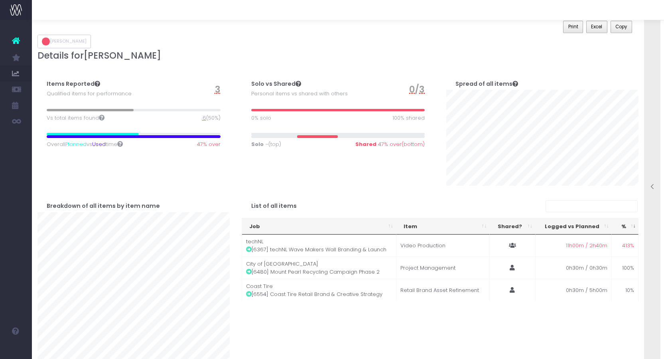
click at [217, 93] on span "3" at bounding box center [218, 90] width 6 height 14
click at [219, 92] on span "3" at bounding box center [218, 90] width 6 height 14
click at [203, 116] on span "6" at bounding box center [205, 118] width 4 height 8
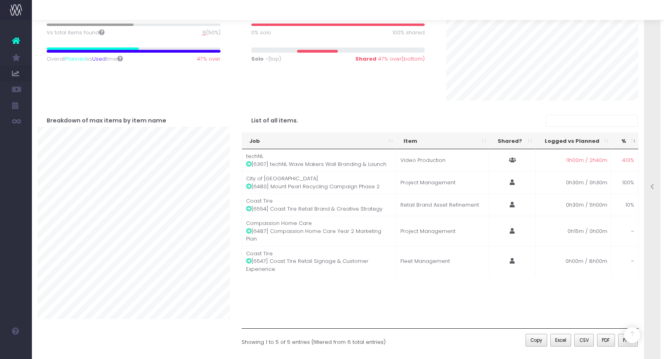
scroll to position [209, 0]
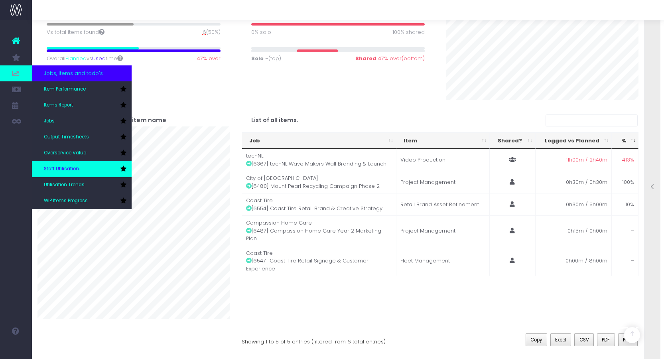
click at [79, 173] on link "Staff Utilisation" at bounding box center [82, 169] width 100 height 16
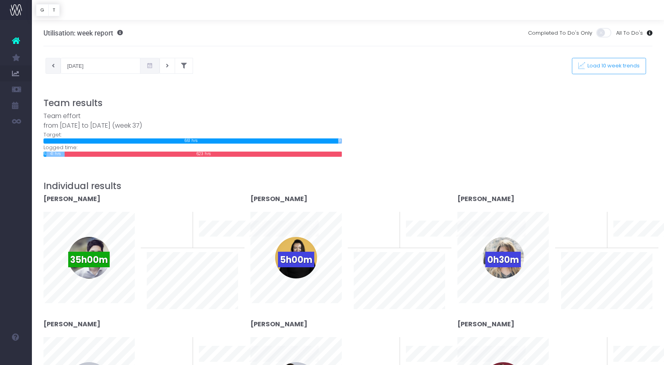
click at [54, 66] on icon at bounding box center [53, 66] width 3 height 0
type input "01-09-2025"
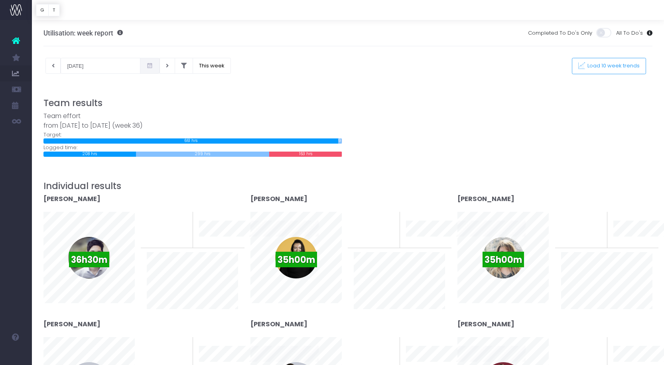
click at [614, 153] on div "Team effort from 01-09-2025 to 07-09-2025 (week 36) Target: 661 hrs 0 hrs 9 hrs…" at bounding box center [349, 133] width 622 height 45
click at [64, 198] on span "WIP Items Progress" at bounding box center [54, 201] width 20 height 21
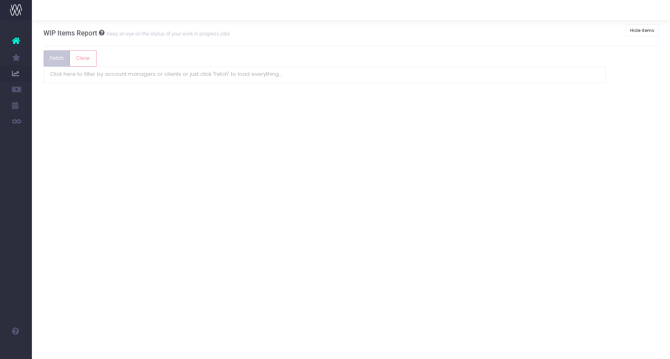
click at [57, 51] on button "Fetch" at bounding box center [56, 58] width 27 height 16
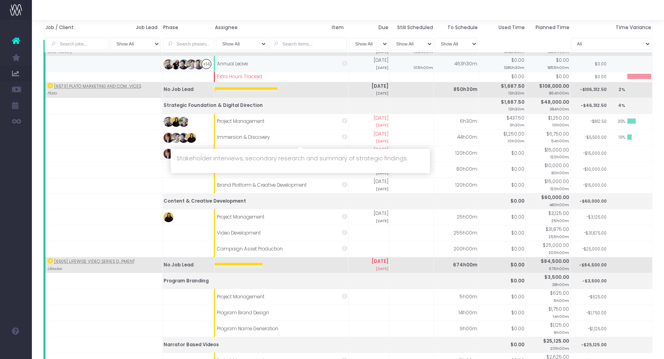
scroll to position [40, 0]
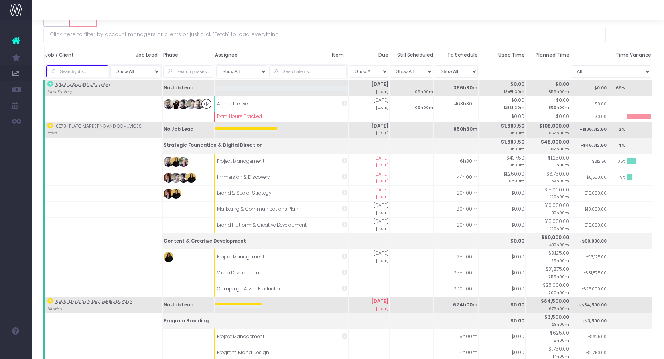
click at [90, 69] on input "text" at bounding box center [77, 71] width 62 height 12
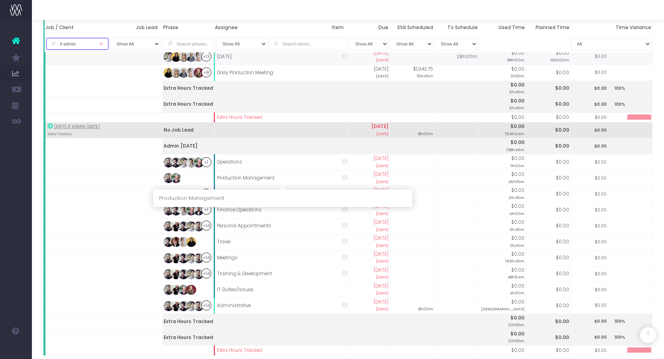
scroll to position [268, 0]
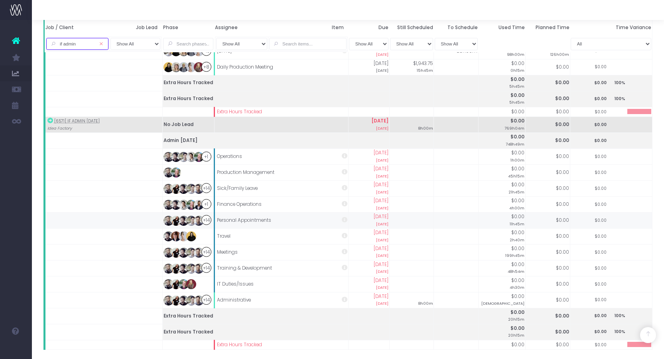
type input "if admin"
click at [206, 220] on div "+14" at bounding box center [206, 220] width 10 height 10
click at [197, 217] on img at bounding box center [199, 221] width 10 height 10
click at [246, 221] on td "Personal Appointments" at bounding box center [281, 221] width 134 height 16
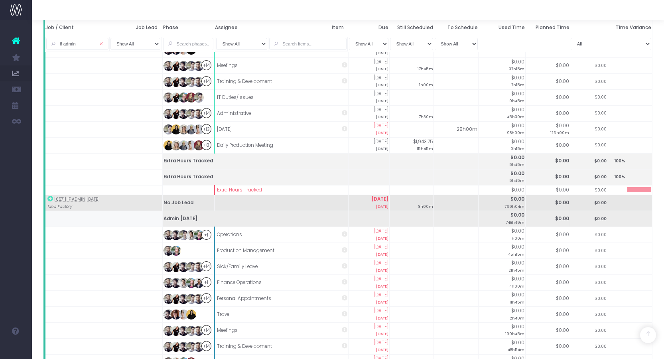
scroll to position [0, 0]
